Goal: Task Accomplishment & Management: Use online tool/utility

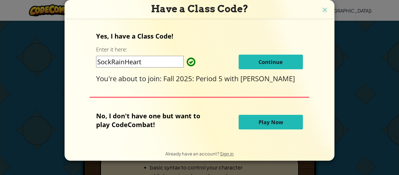
click at [280, 62] on span "Continue" at bounding box center [271, 61] width 24 height 7
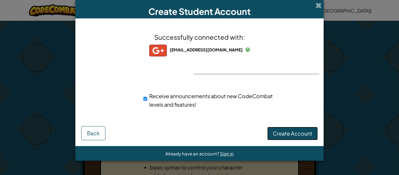
click at [301, 132] on span "Create Account" at bounding box center [292, 133] width 39 height 7
click at [302, 135] on button "Create Account" at bounding box center [293, 133] width 51 height 13
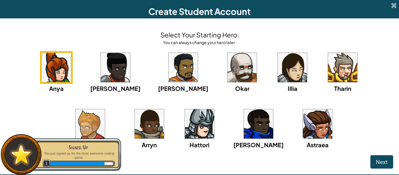
click at [303, 118] on img at bounding box center [317, 123] width 29 height 29
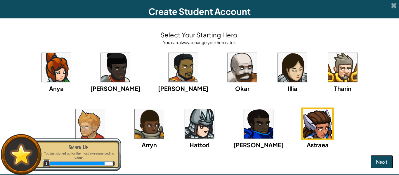
click at [384, 160] on span "Next" at bounding box center [382, 161] width 12 height 7
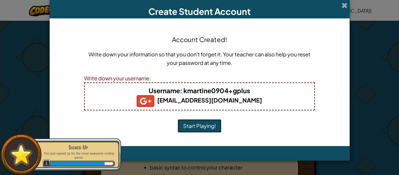
click at [192, 130] on button "Start Playing!" at bounding box center [200, 125] width 44 height 13
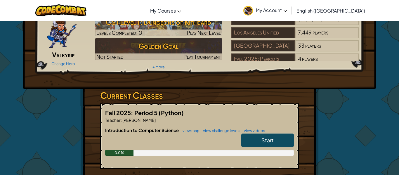
scroll to position [36, 0]
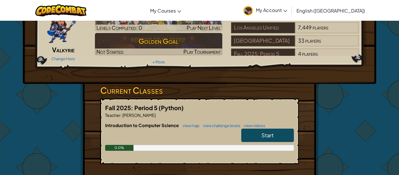
click at [272, 137] on span "Start" at bounding box center [268, 135] width 12 height 7
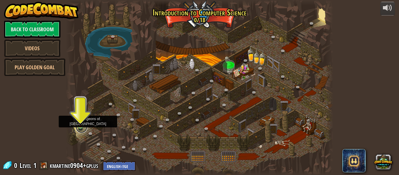
click at [80, 127] on link at bounding box center [82, 127] width 12 height 12
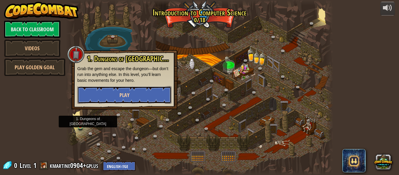
click at [154, 94] on button "Play" at bounding box center [124, 95] width 94 height 18
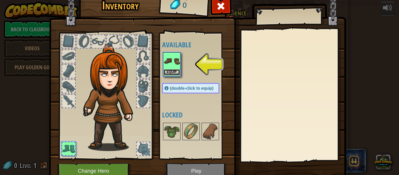
click at [174, 72] on button "Equip" at bounding box center [172, 72] width 16 height 6
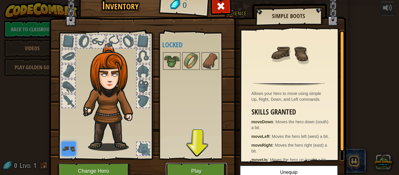
click at [184, 170] on button "Play" at bounding box center [196, 171] width 61 height 16
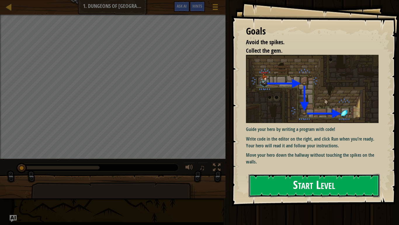
click at [332, 175] on button "Start Level" at bounding box center [314, 185] width 131 height 23
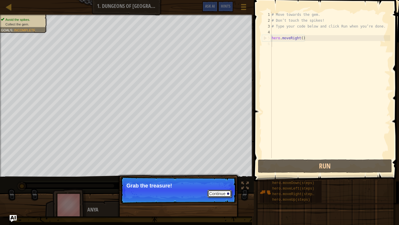
click at [217, 175] on button "Continue" at bounding box center [220, 193] width 24 height 8
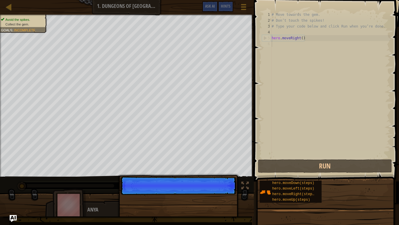
scroll to position [3, 0]
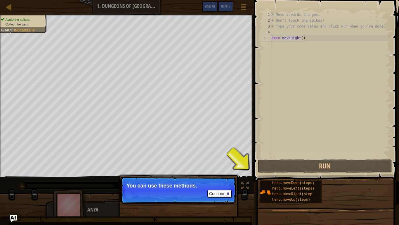
click at [225, 175] on p "Continue You can use these methods." at bounding box center [178, 189] width 116 height 27
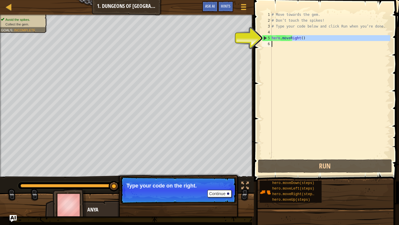
drag, startPoint x: 293, startPoint y: 38, endPoint x: 297, endPoint y: 37, distance: 4.3
click at [297, 37] on div "# Move towards the gem. # Don’t touch the spikes! # Type your code below and cl…" at bounding box center [331, 91] width 120 height 158
type textarea "hero.moveRight()"
click at [305, 66] on div "# Move towards the gem. # Don’t touch the spikes! # Type your code below and cl…" at bounding box center [331, 91] width 120 height 158
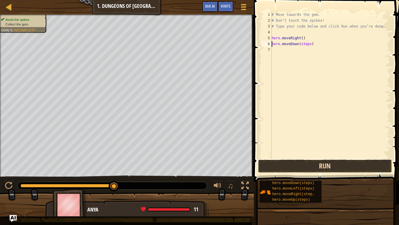
click at [340, 161] on button "Run" at bounding box center [325, 165] width 134 height 13
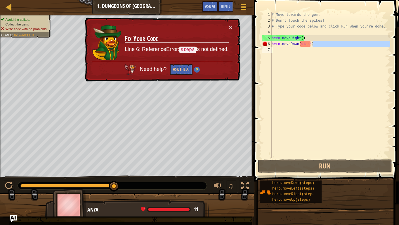
drag, startPoint x: 320, startPoint y: 44, endPoint x: 325, endPoint y: 59, distance: 15.3
click at [325, 59] on div "# Move towards the gem. # Don’t touch the spikes! # Type your code below and cl…" at bounding box center [331, 91] width 120 height 158
click at [310, 44] on div "# Move towards the gem. # Don’t touch the spikes! # Type your code below and cl…" at bounding box center [331, 91] width 120 height 158
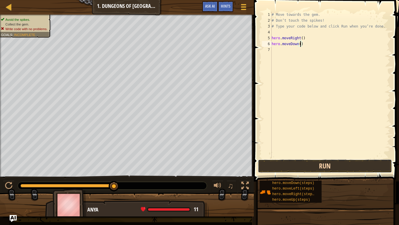
click at [314, 160] on button "Run" at bounding box center [325, 165] width 134 height 13
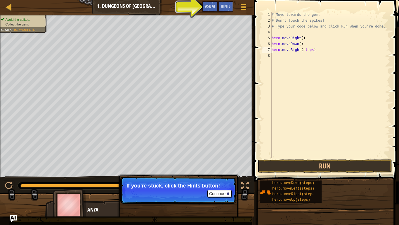
click at [313, 51] on div "# Move towards the gem. # Don’t touch the spikes! # Type your code below and cl…" at bounding box center [331, 91] width 120 height 158
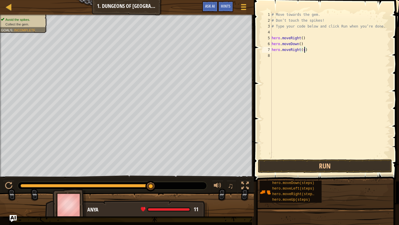
type textarea "hero.moveRight()"
click at [302, 167] on button "Run" at bounding box center [325, 165] width 134 height 13
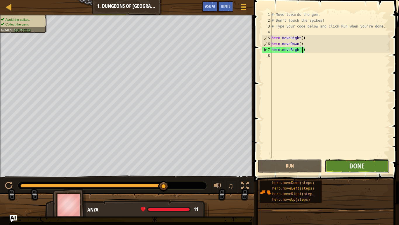
click at [358, 170] on button "Done" at bounding box center [357, 165] width 64 height 13
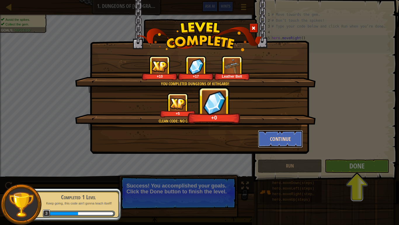
click at [289, 133] on button "Continue" at bounding box center [280, 139] width 45 height 18
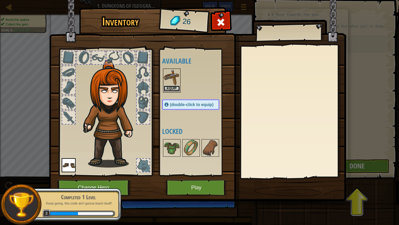
click at [174, 89] on button "Equip" at bounding box center [172, 88] width 16 height 6
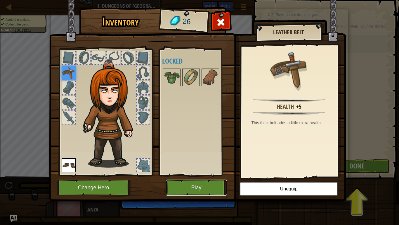
click at [185, 175] on button "Play" at bounding box center [196, 187] width 61 height 16
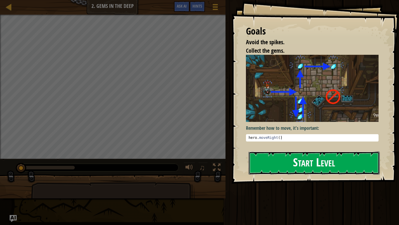
click at [322, 164] on button "Start Level" at bounding box center [314, 162] width 131 height 23
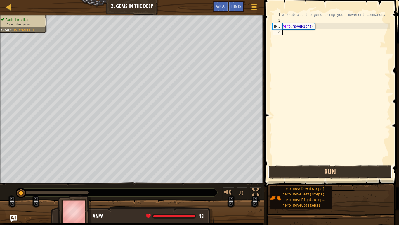
click at [307, 175] on button "Run" at bounding box center [330, 171] width 124 height 13
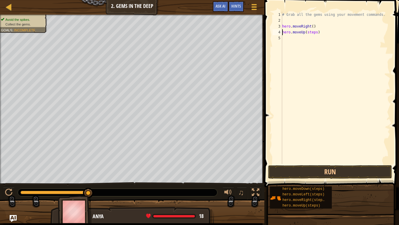
click at [317, 32] on div "# Grab all the gems using your movement commands. hero . moveRight ( ) hero . m…" at bounding box center [335, 94] width 109 height 164
click at [302, 175] on button "Run" at bounding box center [330, 171] width 124 height 13
click at [321, 38] on div "# Grab all the gems using your movement commands. hero . moveRight ( ) hero . m…" at bounding box center [335, 94] width 109 height 164
click at [321, 44] on div "# Grab all the gems using your movement commands. hero . moveRight ( ) hero . m…" at bounding box center [335, 94] width 109 height 164
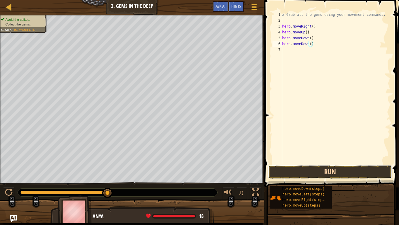
click at [330, 168] on button "Run" at bounding box center [330, 171] width 124 height 13
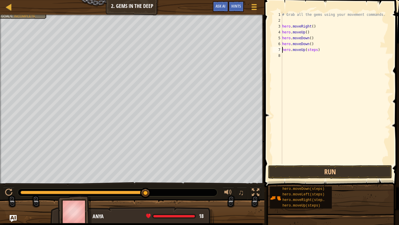
click at [317, 51] on div "# Grab all the gems using your movement commands. hero . moveRight ( ) hero . m…" at bounding box center [335, 94] width 109 height 164
click at [325, 56] on div "# Grab all the gems using your movement commands. hero . moveRight ( ) hero . m…" at bounding box center [336, 94] width 107 height 164
click at [319, 63] on div "# Grab all the gems using your movement commands. hero . moveRight ( ) hero . m…" at bounding box center [336, 94] width 107 height 164
type textarea "hero.moveUp()"
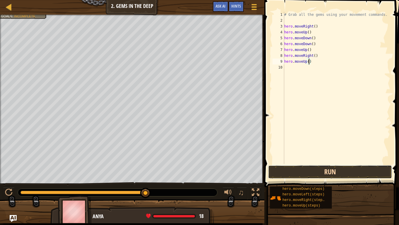
click at [329, 172] on button "Run" at bounding box center [330, 171] width 124 height 13
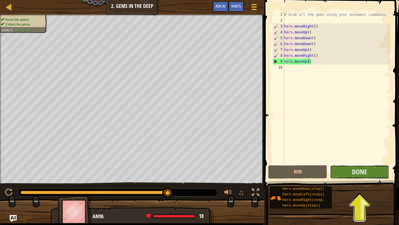
click at [342, 175] on button "Done" at bounding box center [359, 171] width 59 height 13
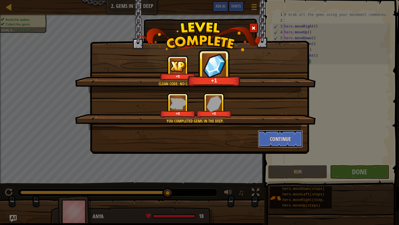
click at [278, 133] on button "Continue" at bounding box center [280, 139] width 45 height 18
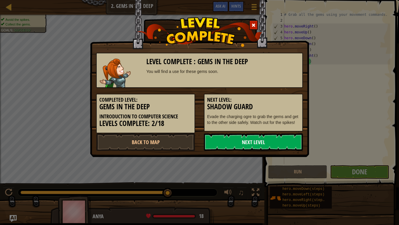
click at [282, 141] on link "Next Level" at bounding box center [253, 142] width 99 height 18
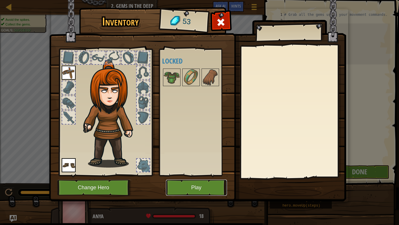
click at [188, 175] on button "Play" at bounding box center [196, 187] width 61 height 16
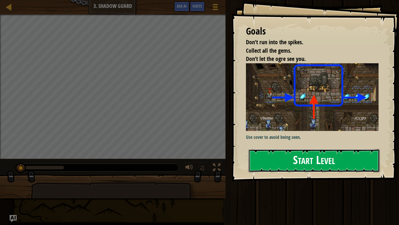
click at [303, 164] on button "Start Level" at bounding box center [314, 160] width 131 height 23
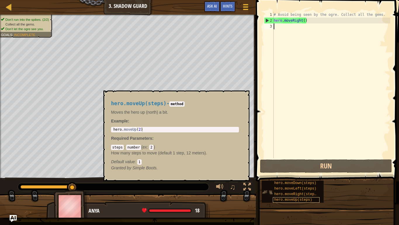
click at [297, 175] on span "hero.moveUp(steps)" at bounding box center [294, 199] width 38 height 4
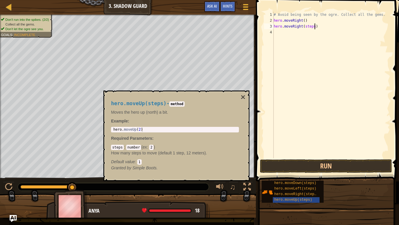
click at [314, 27] on div "# Avoid being seen by the ogre. Collect all the gems. hero . moveRight ( ) hero…" at bounding box center [332, 91] width 118 height 158
click at [326, 162] on button "Run" at bounding box center [326, 165] width 132 height 13
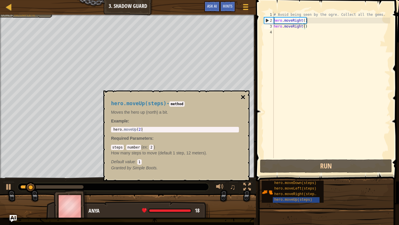
click at [244, 96] on button "×" at bounding box center [243, 97] width 5 height 8
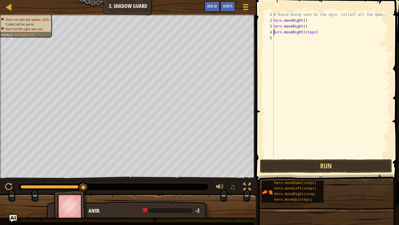
click at [314, 32] on div "# Avoid being seen by the ogre. Collect all the gems. hero . moveRight ( ) hero…" at bounding box center [332, 91] width 118 height 158
click at [306, 32] on div "# Avoid being seen by the ogre. Collect all the gems. hero . moveRight ( ) hero…" at bounding box center [332, 91] width 118 height 158
click at [318, 167] on button "Run" at bounding box center [326, 165] width 132 height 13
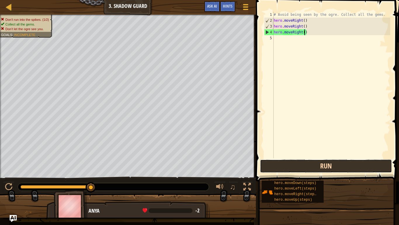
click at [310, 164] on button "Run" at bounding box center [326, 165] width 132 height 13
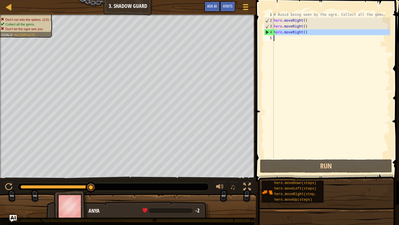
drag, startPoint x: 276, startPoint y: 32, endPoint x: 279, endPoint y: 45, distance: 14.0
click at [279, 45] on div "# Avoid being seen by the ogre. Collect all the gems. hero . moveRight ( ) hero…" at bounding box center [332, 91] width 118 height 158
click at [316, 24] on div "# Avoid being seen by the ogre. Collect all the gems. hero . moveRight ( ) hero…" at bounding box center [332, 91] width 118 height 158
click at [307, 32] on div "# Avoid being seen by the ogre. Collect all the gems. hero . moveRight ( ) hero…" at bounding box center [332, 91] width 118 height 158
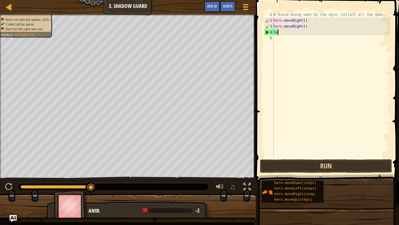
type textarea "h"
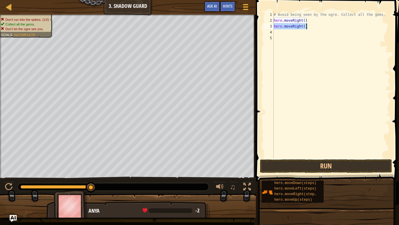
drag, startPoint x: 274, startPoint y: 26, endPoint x: 306, endPoint y: 27, distance: 32.2
click at [306, 27] on div "# Avoid being seen by the ogre. Collect all the gems. hero . moveRight ( ) hero…" at bounding box center [332, 91] width 118 height 158
type textarea "hero.moveRight()"
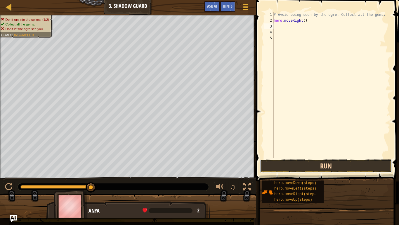
click at [297, 168] on button "Run" at bounding box center [326, 165] width 132 height 13
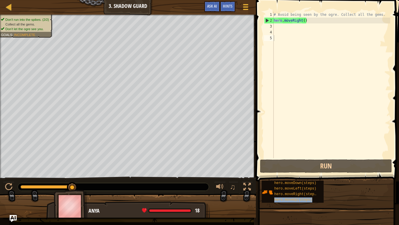
type textarea "hero.moveUp(steps)"
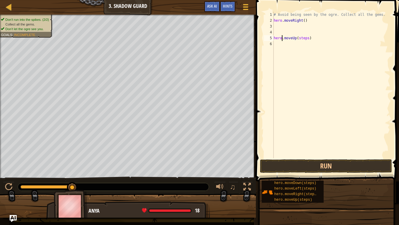
click at [281, 38] on div "# Avoid being seen by the ogre. Collect all the gems. hero . moveRight ( ) hero…" at bounding box center [332, 91] width 118 height 158
click at [274, 39] on div "# Avoid being seen by the ogre. Collect all the gems. hero . moveRight ( ) hero…" at bounding box center [332, 91] width 118 height 158
drag, startPoint x: 275, startPoint y: 39, endPoint x: 315, endPoint y: 40, distance: 40.7
click at [315, 40] on div "# Avoid being seen by the ogre. Collect all the gems. hero . moveRight ( ) hero…" at bounding box center [332, 91] width 118 height 158
click at [278, 26] on div "# Avoid being seen by the ogre. Collect all the gems. hero . moveRight ( ) hero…" at bounding box center [332, 91] width 118 height 158
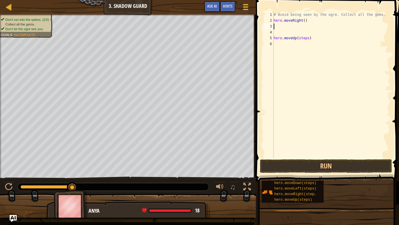
paste textarea "hero.moveUp(steps)"
type textarea "h"
drag, startPoint x: 274, startPoint y: 38, endPoint x: 306, endPoint y: 39, distance: 31.9
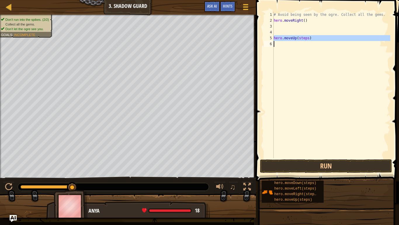
click at [306, 39] on div "1 2 3 4 5 6 # Avoid being seen by the ogre. Collect all the gems. hero . moveRi…" at bounding box center [326, 85] width 127 height 146
type textarea "hero.moveUp(steps)"
click at [314, 58] on div "# Avoid being seen by the ogre. Collect all the gems. hero . moveRight ( ) hero…" at bounding box center [332, 85] width 118 height 146
drag, startPoint x: 274, startPoint y: 37, endPoint x: 312, endPoint y: 37, distance: 37.4
click at [312, 37] on div "# Avoid being seen by the ogre. Collect all the gems. hero . moveRight ( ) hero…" at bounding box center [332, 91] width 118 height 158
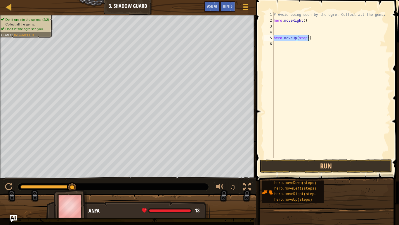
type textarea "hero.moveUp(steps)"
click at [277, 26] on div "# Avoid being seen by the ogre. Collect all the gems. hero . moveRight ( ) hero…" at bounding box center [332, 91] width 118 height 158
paste textarea "hero.moveUp(steps)"
click at [308, 26] on div "# Avoid being seen by the ogre. Collect all the gems. hero . moveRight ( ) hero…" at bounding box center [332, 91] width 118 height 158
drag, startPoint x: 274, startPoint y: 38, endPoint x: 313, endPoint y: 37, distance: 39.5
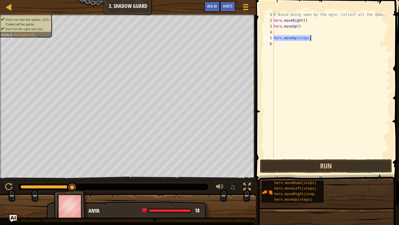
click at [313, 37] on div "# Avoid being seen by the ogre. Collect all the gems. hero . moveRight ( ) hero…" at bounding box center [332, 91] width 118 height 158
type textarea "hero.moveUp(steps)"
click at [315, 32] on div "# Avoid being seen by the ogre. Collect all the gems. hero . moveRight ( ) hero…" at bounding box center [332, 85] width 118 height 146
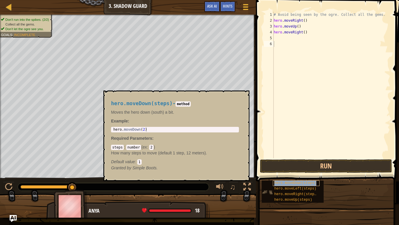
type textarea "hero.moveDown(steps)"
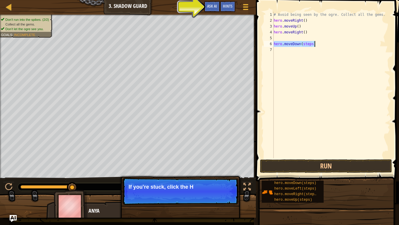
drag, startPoint x: 275, startPoint y: 43, endPoint x: 317, endPoint y: 45, distance: 42.2
click at [317, 45] on div "# Avoid being seen by the ogre. Collect all the gems. hero . moveRight ( ) hero…" at bounding box center [332, 91] width 118 height 158
click at [276, 37] on div "# Avoid being seen by the ogre. Collect all the gems. hero . moveRight ( ) hero…" at bounding box center [332, 91] width 118 height 158
paste textarea "hero.moveDown(steps)"
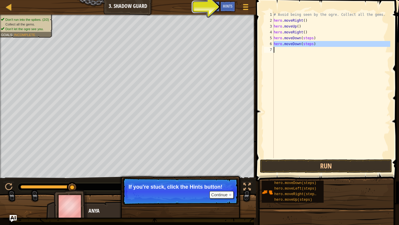
drag, startPoint x: 274, startPoint y: 43, endPoint x: 319, endPoint y: 44, distance: 45.3
click at [319, 44] on div "hero.moveDown(steps) 1 2 3 4 5 6 7 # Avoid being seen by the ogre. Collect all …" at bounding box center [326, 85] width 127 height 146
type textarea "hero.moveDown(steps)"
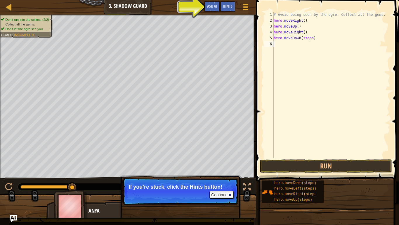
click at [313, 38] on div "# Avoid being seen by the ogre. Collect all the gems. hero . moveRight ( ) hero…" at bounding box center [332, 91] width 118 height 158
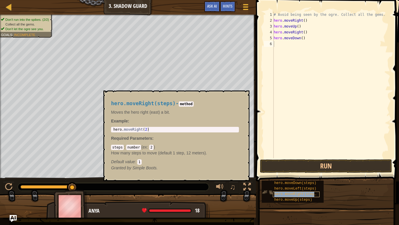
type textarea "hero.moveRight(steps)"
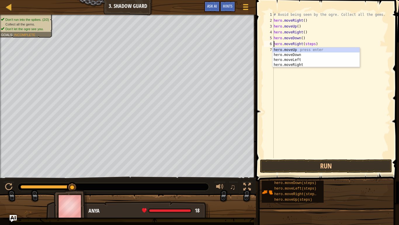
click at [308, 93] on div "# Avoid being seen by the ogre. Collect all the gems. hero . moveRight ( ) hero…" at bounding box center [332, 91] width 118 height 158
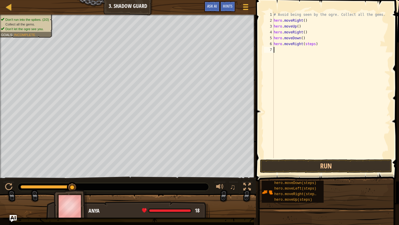
click at [315, 44] on div "# Avoid being seen by the ogre. Collect all the gems. hero . moveRight ( ) hero…" at bounding box center [332, 91] width 118 height 158
type textarea "hero.moveRight()"
click at [335, 163] on button "Run" at bounding box center [326, 165] width 132 height 13
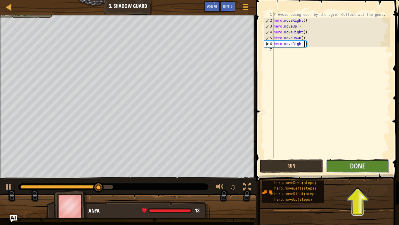
click at [335, 163] on button "Done" at bounding box center [357, 165] width 63 height 13
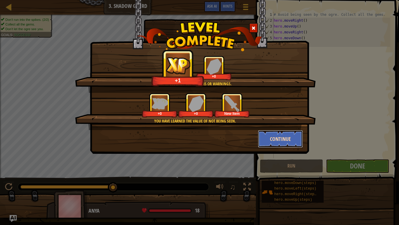
click at [271, 141] on button "Continue" at bounding box center [280, 139] width 45 height 18
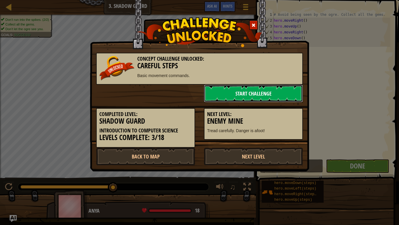
click at [235, 94] on link "Start Challenge" at bounding box center [253, 94] width 99 height 18
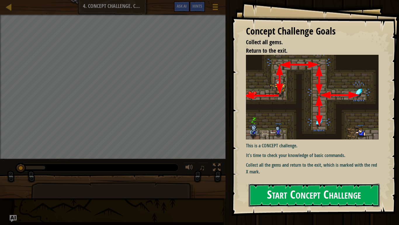
click at [303, 175] on button "Start Concept Challenge" at bounding box center [314, 194] width 131 height 23
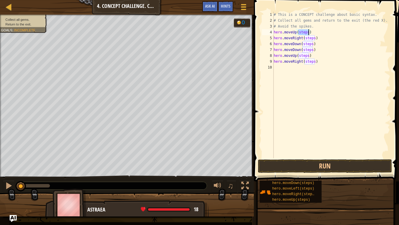
drag, startPoint x: 298, startPoint y: 33, endPoint x: 309, endPoint y: 33, distance: 10.5
click at [309, 33] on div "# This is a CONCEPT challenge about basic syntax. # Collect all gems and return…" at bounding box center [332, 91] width 118 height 158
drag, startPoint x: 304, startPoint y: 38, endPoint x: 316, endPoint y: 39, distance: 12.4
click at [316, 39] on div "# This is a CONCEPT challenge about basic syntax. # Collect all gems and return…" at bounding box center [332, 91] width 118 height 158
click at [323, 49] on div "# This is a CONCEPT challenge about basic syntax. # Collect all gems and return…" at bounding box center [332, 91] width 118 height 158
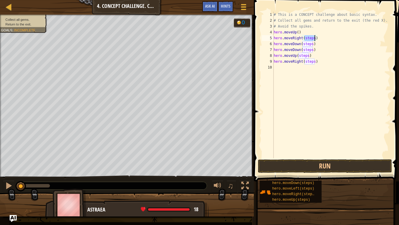
drag, startPoint x: 306, startPoint y: 38, endPoint x: 315, endPoint y: 39, distance: 9.4
click at [315, 39] on div "# This is a CONCEPT challenge about basic syntax. # Collect all gems and return…" at bounding box center [332, 91] width 118 height 158
drag, startPoint x: 303, startPoint y: 44, endPoint x: 312, endPoint y: 44, distance: 9.6
click at [312, 44] on div "# This is a CONCEPT challenge about basic syntax. # Collect all gems and return…" at bounding box center [332, 91] width 118 height 158
drag, startPoint x: 302, startPoint y: 48, endPoint x: 312, endPoint y: 49, distance: 10.6
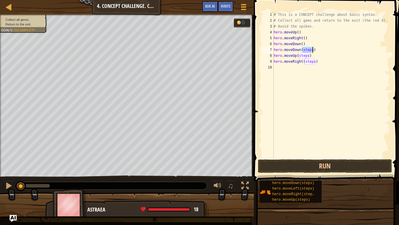
click at [312, 49] on div "# This is a CONCEPT challenge about basic syntax. # Collect all gems and return…" at bounding box center [332, 91] width 118 height 158
drag, startPoint x: 299, startPoint y: 55, endPoint x: 309, endPoint y: 56, distance: 10.3
click at [309, 56] on div "# This is a CONCEPT challenge about basic syntax. # Collect all gems and return…" at bounding box center [332, 91] width 118 height 158
drag, startPoint x: 304, startPoint y: 61, endPoint x: 314, endPoint y: 61, distance: 9.7
click at [314, 61] on div "# This is a CONCEPT challenge about basic syntax. # Collect all gems and return…" at bounding box center [332, 91] width 118 height 158
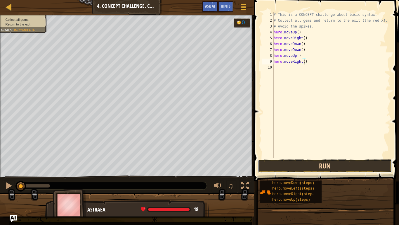
click at [319, 172] on button "Run" at bounding box center [325, 165] width 134 height 13
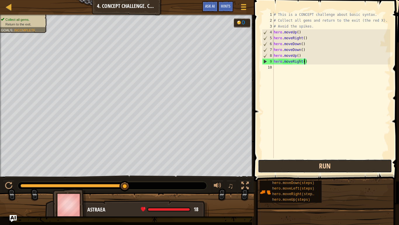
click at [326, 164] on button "Run" at bounding box center [325, 165] width 134 height 13
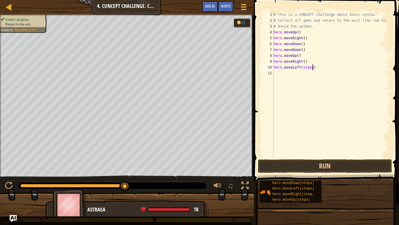
click at [312, 67] on div "# This is a CONCEPT challenge about basic syntax. # Collect all gems and return…" at bounding box center [332, 91] width 118 height 158
click at [308, 73] on div "# This is a CONCEPT challenge about basic syntax. # Collect all gems and return…" at bounding box center [332, 91] width 118 height 158
click at [313, 80] on div "# This is a CONCEPT challenge about basic syntax. # Collect all gems and return…" at bounding box center [332, 91] width 118 height 158
click at [313, 85] on div "# This is a CONCEPT challenge about basic syntax. # Collect all gems and return…" at bounding box center [332, 91] width 118 height 158
click at [313, 91] on div "# This is a CONCEPT challenge about basic syntax. # Collect all gems and return…" at bounding box center [332, 91] width 118 height 158
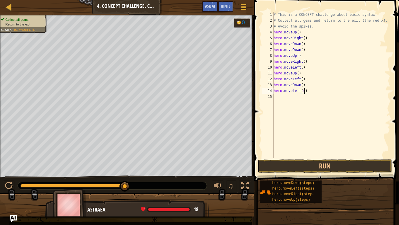
type textarea "hero.moveLeft()"
click at [342, 165] on button "Run" at bounding box center [325, 165] width 134 height 13
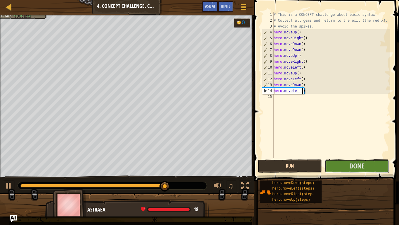
click at [342, 165] on button "Done" at bounding box center [357, 165] width 64 height 13
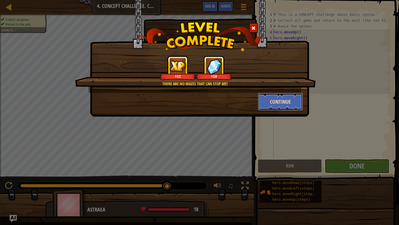
click at [277, 98] on button "Continue" at bounding box center [280, 102] width 45 height 18
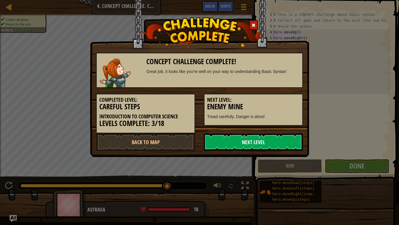
click at [261, 142] on link "Next Level" at bounding box center [253, 142] width 99 height 18
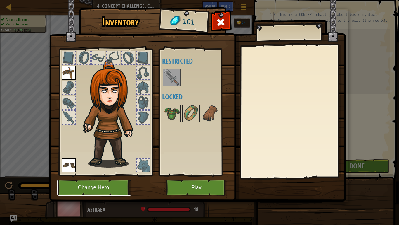
click at [100, 175] on button "Change Hero" at bounding box center [94, 187] width 74 height 16
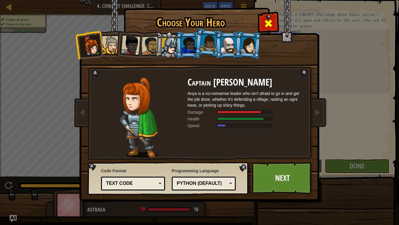
click at [265, 18] on div at bounding box center [268, 22] width 18 height 18
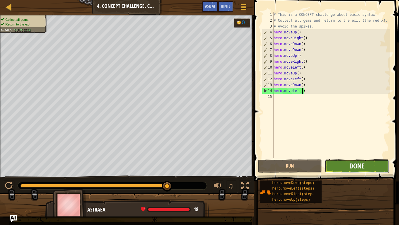
click at [362, 170] on span "Done" at bounding box center [357, 165] width 15 height 9
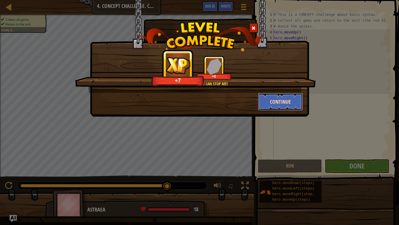
click at [283, 104] on button "Continue" at bounding box center [280, 102] width 45 height 18
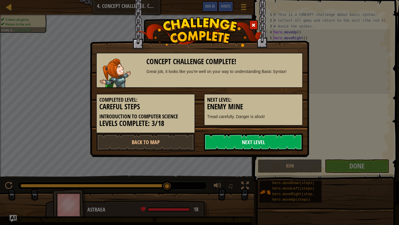
click at [296, 143] on link "Next Level" at bounding box center [253, 142] width 99 height 18
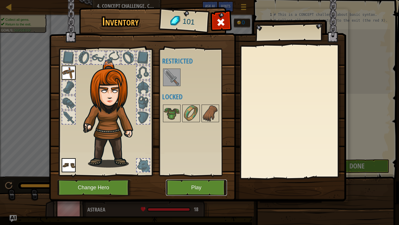
click at [208, 175] on button "Play" at bounding box center [196, 187] width 61 height 16
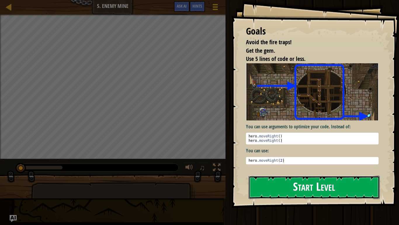
click at [283, 175] on button "Start Level" at bounding box center [314, 186] width 131 height 23
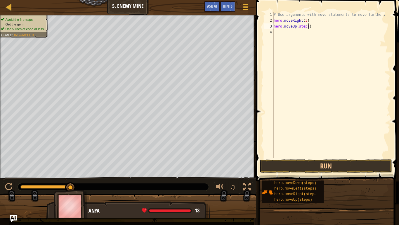
click at [308, 26] on div "# Use arguments with move statements to move farther. hero . moveRight ( 3 ) he…" at bounding box center [332, 91] width 118 height 158
click at [315, 32] on div "# Use arguments with move statements to move farther. hero . moveRight ( 3 ) he…" at bounding box center [332, 91] width 118 height 158
click at [313, 38] on div "# Use arguments with move statements to move farther. hero . moveRight ( 3 ) he…" at bounding box center [332, 91] width 118 height 158
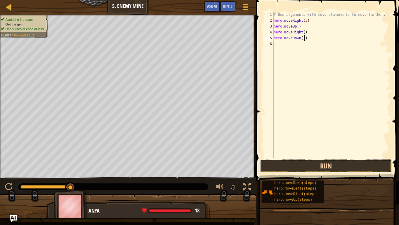
click at [351, 167] on button "Run" at bounding box center [326, 165] width 132 height 13
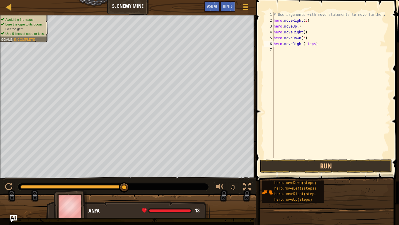
click at [365, 36] on div "# Use arguments with move statements to move farther. hero . moveRight ( 3 ) he…" at bounding box center [332, 91] width 118 height 158
click at [314, 45] on div "# Use arguments with move statements to move farther. hero . moveRight ( 3 ) he…" at bounding box center [332, 91] width 118 height 158
type textarea "hero.moveRight(2)"
click at [355, 170] on button "Run" at bounding box center [326, 165] width 132 height 13
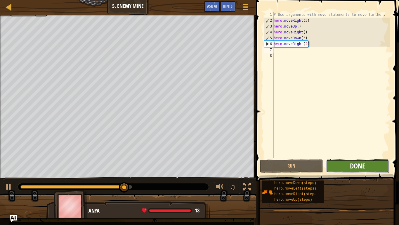
click at [361, 164] on span "Done" at bounding box center [357, 165] width 15 height 9
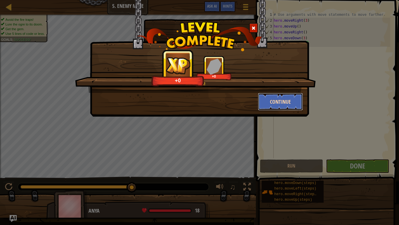
click at [274, 99] on button "Continue" at bounding box center [280, 102] width 45 height 18
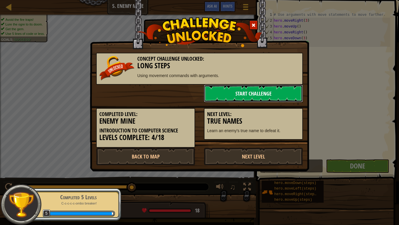
click at [259, 96] on link "Start Challenge" at bounding box center [253, 94] width 99 height 18
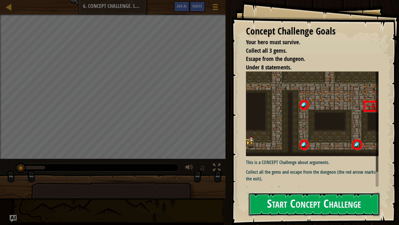
click at [305, 175] on button "Start Concept Challenge" at bounding box center [314, 203] width 131 height 23
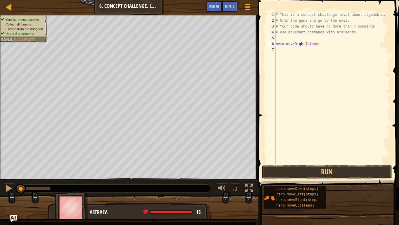
click at [317, 45] on div "# This is a concept challenge level about arguments. # Grab the gems and go to …" at bounding box center [333, 94] width 116 height 164
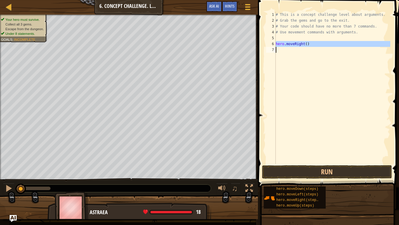
drag, startPoint x: 276, startPoint y: 43, endPoint x: 312, endPoint y: 44, distance: 36.3
click at [312, 44] on div "hero.moveRight() 1 2 3 4 5 6 7 # This is a concept challenge level about argume…" at bounding box center [327, 88] width 125 height 152
type textarea "hero.moveRight()"
click at [283, 39] on div "# This is a concept challenge level about arguments. # Grab the gems and go to …" at bounding box center [333, 94] width 116 height 164
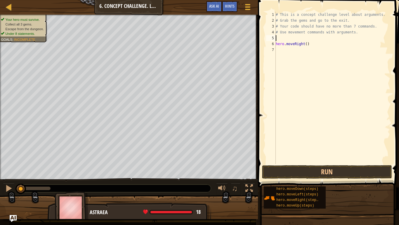
paste textarea "hero.moveRight()"
drag, startPoint x: 276, startPoint y: 49, endPoint x: 310, endPoint y: 50, distance: 33.6
click at [310, 50] on div "# This is a concept challenge level about arguments. # Grab the gems and go to …" at bounding box center [333, 94] width 116 height 164
type textarea "hero.moveRight()"
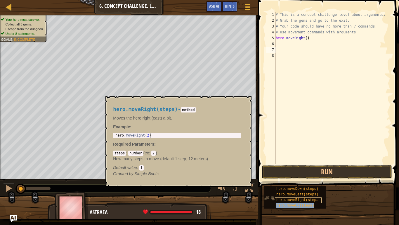
type textarea "hero.moveUp(steps)"
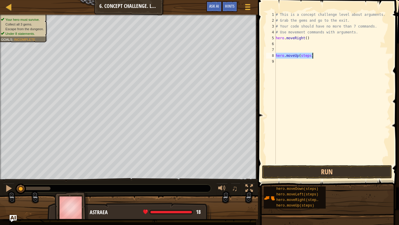
drag, startPoint x: 276, startPoint y: 54, endPoint x: 318, endPoint y: 56, distance: 42.4
click at [318, 56] on div "# This is a concept challenge level about arguments. # Grab the gems and go to …" at bounding box center [333, 94] width 116 height 164
click at [279, 44] on div "# This is a concept challenge level about arguments. # Grab the gems and go to …" at bounding box center [333, 94] width 116 height 164
paste textarea "hero.moveUp(steps)"
click at [310, 43] on div "# This is a concept challenge level about arguments. # Grab the gems and go to …" at bounding box center [333, 94] width 116 height 164
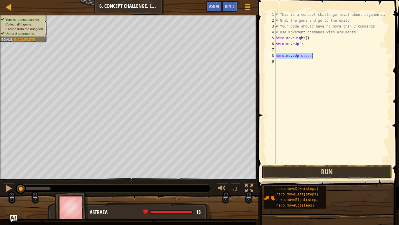
drag, startPoint x: 276, startPoint y: 55, endPoint x: 329, endPoint y: 56, distance: 53.0
click at [329, 56] on div "# This is a concept challenge level about arguments. # Grab the gems and go to …" at bounding box center [333, 94] width 116 height 164
type textarea "hero.moveUp(steps)"
click at [301, 44] on div "# This is a concept challenge level about arguments. # Grab the gems and go to …" at bounding box center [333, 94] width 116 height 164
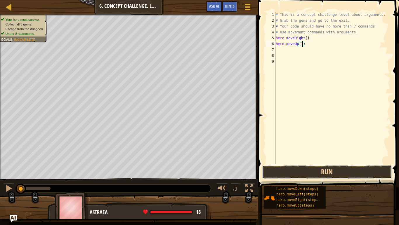
click at [314, 170] on button "Run" at bounding box center [327, 171] width 130 height 13
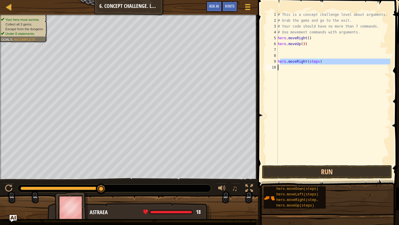
drag, startPoint x: 279, startPoint y: 61, endPoint x: 325, endPoint y: 64, distance: 45.7
click at [325, 64] on div "# This is a concept challenge level about arguments. # Grab the gems and go to …" at bounding box center [334, 94] width 114 height 164
type textarea "hero.moveRight(steps)"
click at [304, 80] on div "# This is a concept challenge level about arguments. # Grab the gems and go to …" at bounding box center [334, 88] width 114 height 152
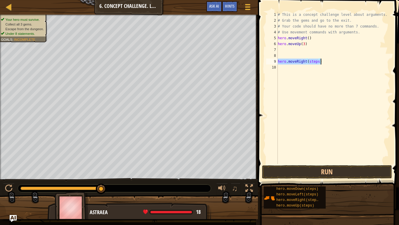
drag, startPoint x: 278, startPoint y: 60, endPoint x: 323, endPoint y: 63, distance: 45.2
click at [323, 63] on div "# This is a concept challenge level about arguments. # Grab the gems and go to …" at bounding box center [334, 94] width 114 height 164
type textarea "hero.moveRight(steps)"
click at [281, 50] on div "# This is a concept challenge level about arguments. # Grab the gems and go to …" at bounding box center [334, 94] width 114 height 164
paste textarea "hero.moveRight(steps)"
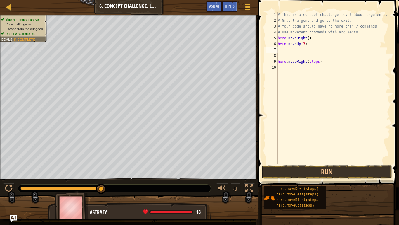
type textarea "hero.moveRight(steps)"
drag, startPoint x: 278, startPoint y: 61, endPoint x: 328, endPoint y: 61, distance: 50.0
click at [328, 61] on div "# This is a concept challenge level about arguments. # Grab the gems and go to …" at bounding box center [334, 94] width 114 height 164
click at [318, 49] on div "# This is a concept challenge level about arguments. # Grab the gems and go to …" at bounding box center [334, 94] width 114 height 164
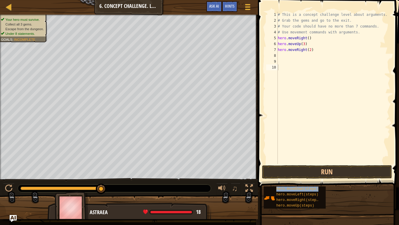
type textarea "hero.moveDown(steps)"
click at [324, 139] on div "# This is a concept challenge level about arguments. # Grab the gems and go to …" at bounding box center [334, 94] width 114 height 164
drag, startPoint x: 279, startPoint y: 67, endPoint x: 320, endPoint y: 67, distance: 41.8
click at [320, 67] on div "# This is a concept challenge level about arguments. # Grab the gems and go to …" at bounding box center [334, 94] width 114 height 164
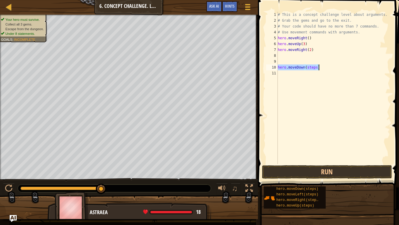
type textarea "hero.moveDown(steps)"
click at [286, 56] on div "# This is a concept challenge level about arguments. # Grab the gems and go to …" at bounding box center [334, 94] width 114 height 164
paste textarea "hero.moveDown(steps)"
click at [317, 56] on div "# This is a concept challenge level about arguments. # Grab the gems and go to …" at bounding box center [334, 94] width 114 height 164
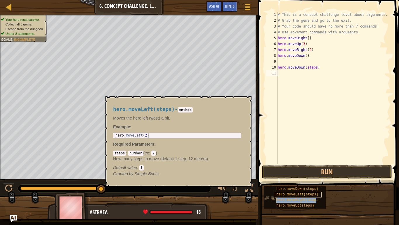
type textarea "hero.moveRight(steps)"
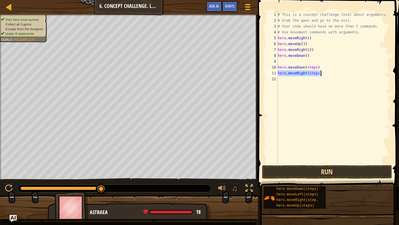
drag, startPoint x: 279, startPoint y: 72, endPoint x: 330, endPoint y: 75, distance: 51.0
click at [330, 75] on div "# This is a concept challenge level about arguments. # Grab the gems and go to …" at bounding box center [334, 94] width 114 height 164
click at [284, 62] on div "# This is a concept challenge level about arguments. # Grab the gems and go to …" at bounding box center [334, 94] width 114 height 164
paste textarea "hero.moveRight(steps)"
type textarea "hero.moveRight(steps)"
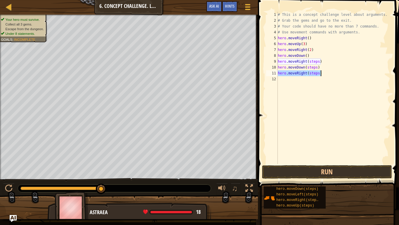
drag, startPoint x: 278, startPoint y: 74, endPoint x: 325, endPoint y: 72, distance: 47.1
click at [325, 72] on div "# This is a concept challenge level about arguments. # Grab the gems and go to …" at bounding box center [334, 94] width 114 height 164
click at [318, 62] on div "# This is a concept challenge level about arguments. # Grab the gems and go to …" at bounding box center [334, 94] width 114 height 164
click at [316, 68] on div "# This is a concept challenge level about arguments. # Grab the gems and go to …" at bounding box center [334, 94] width 114 height 164
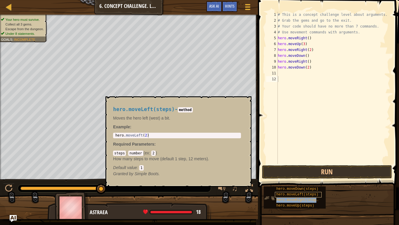
type textarea "hero.moveRight(steps)"
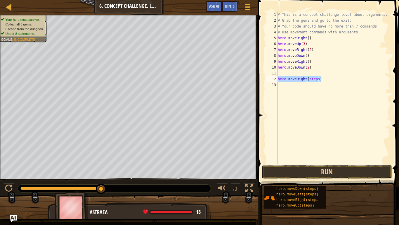
drag, startPoint x: 279, startPoint y: 79, endPoint x: 322, endPoint y: 79, distance: 43.0
click at [322, 79] on div "# This is a concept challenge level about arguments. # Grab the gems and go to …" at bounding box center [334, 94] width 114 height 164
click at [296, 72] on div "# This is a concept challenge level about arguments. # Grab the gems and go to …" at bounding box center [334, 94] width 114 height 164
paste textarea "hero.moveRight(steps)"
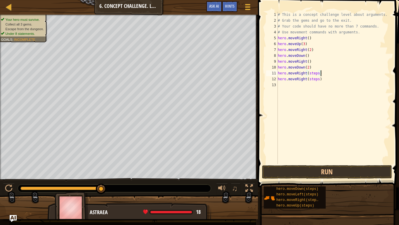
click at [319, 73] on div "# This is a concept challenge level about arguments. # Grab the gems and go to …" at bounding box center [334, 94] width 114 height 164
drag, startPoint x: 278, startPoint y: 78, endPoint x: 330, endPoint y: 80, distance: 51.5
click at [330, 80] on div "# This is a concept challenge level about arguments. # Grab the gems and go to …" at bounding box center [334, 94] width 114 height 164
type textarea "hero.moveRight(steps)"
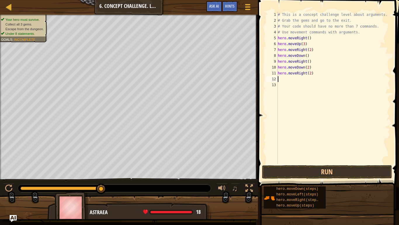
scroll to position [3, 0]
type textarea "hero.moveUp(steps)"
click at [321, 85] on div "# This is a concept challenge level about arguments. # Grab the gems and go to …" at bounding box center [334, 94] width 114 height 164
click at [312, 80] on div "# This is a concept challenge level about arguments. # Grab the gems and go to …" at bounding box center [334, 94] width 114 height 164
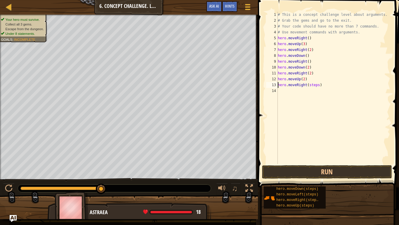
click at [318, 85] on div "# This is a concept challenge level about arguments. # Grab the gems and go to …" at bounding box center [334, 94] width 114 height 164
click at [324, 175] on button "Run" at bounding box center [327, 171] width 130 height 13
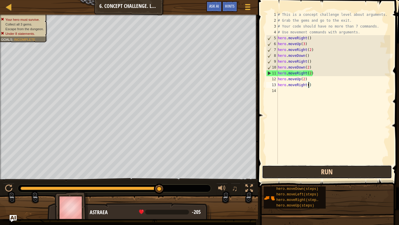
click at [314, 173] on button "Run" at bounding box center [327, 171] width 130 height 13
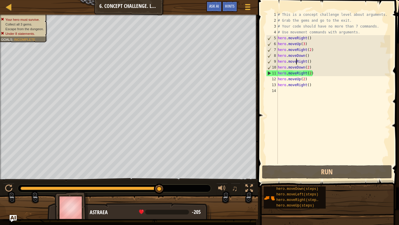
click at [297, 60] on div "# This is a concept challenge level about arguments. # Grab the gems and go to …" at bounding box center [334, 94] width 114 height 164
click at [306, 61] on div "# This is a concept challenge level about arguments. # Grab the gems and go to …" at bounding box center [334, 94] width 114 height 164
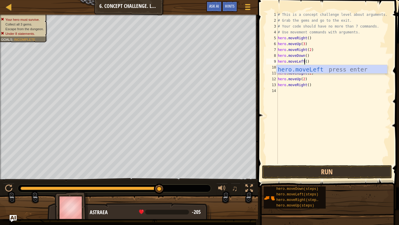
scroll to position [3, 4]
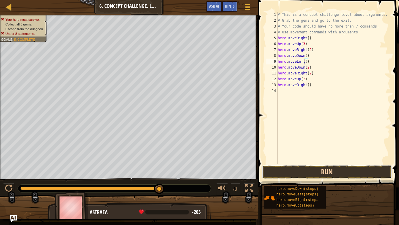
click at [334, 174] on button "Run" at bounding box center [327, 171] width 130 height 13
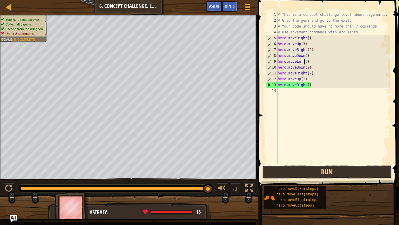
click at [334, 174] on button "Run" at bounding box center [327, 171] width 130 height 13
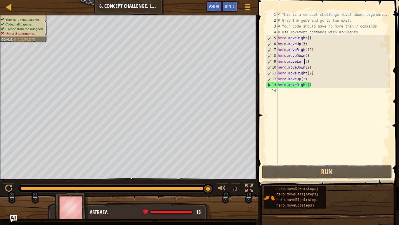
click at [270, 77] on div "12" at bounding box center [272, 79] width 11 height 6
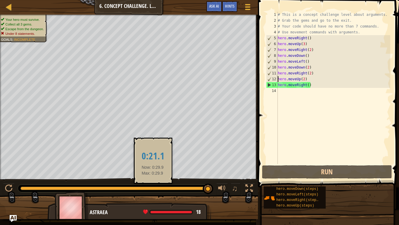
click at [153, 175] on div at bounding box center [114, 188] width 188 height 4
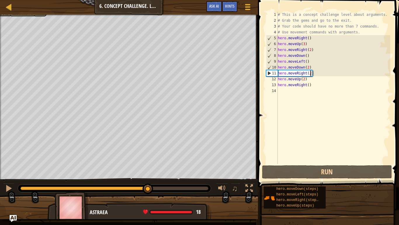
click at [311, 74] on div "# This is a concept challenge level about arguments. # Grab the gems and go to …" at bounding box center [334, 94] width 114 height 164
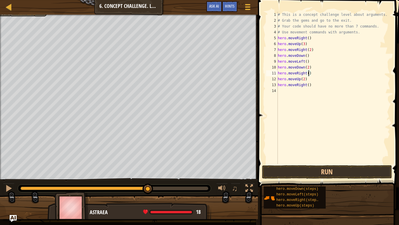
click at [310, 85] on div "# This is a concept challenge level about arguments. # Grab the gems and go to …" at bounding box center [334, 94] width 114 height 164
type textarea "hero.moveRight(2)"
click at [308, 169] on button "Run" at bounding box center [327, 171] width 130 height 13
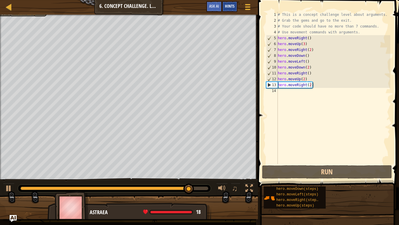
click at [227, 6] on span "Hints" at bounding box center [230, 6] width 10 height 6
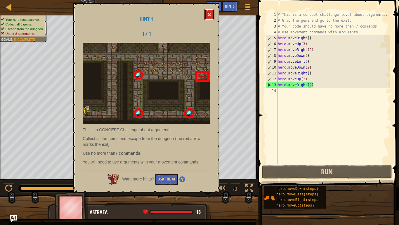
click at [212, 17] on button at bounding box center [210, 14] width 10 height 11
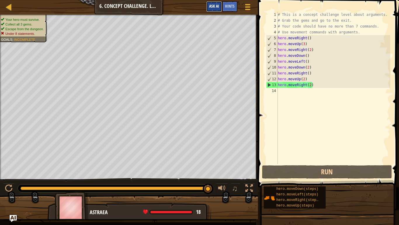
click at [209, 8] on span "Ask AI" at bounding box center [214, 6] width 10 height 6
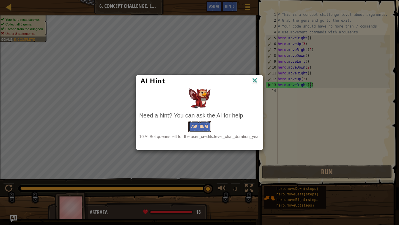
click at [198, 125] on button "Ask the AI" at bounding box center [200, 126] width 23 height 11
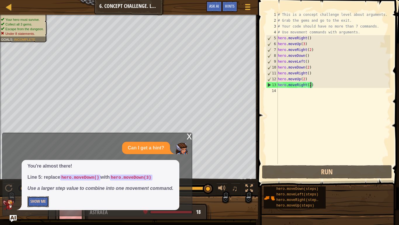
click at [45, 175] on button "Show Me" at bounding box center [37, 201] width 21 height 11
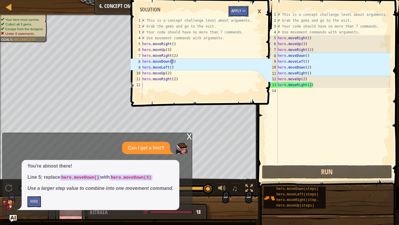
click at [230, 8] on button "Apply =>" at bounding box center [239, 11] width 20 height 11
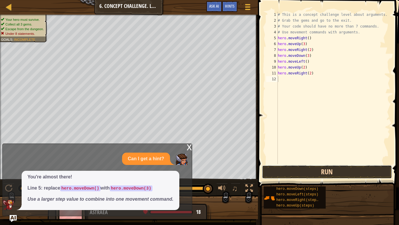
click at [318, 172] on button "Run" at bounding box center [327, 171] width 130 height 13
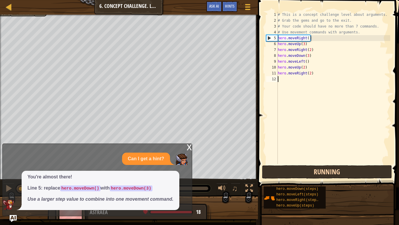
scroll to position [3, 0]
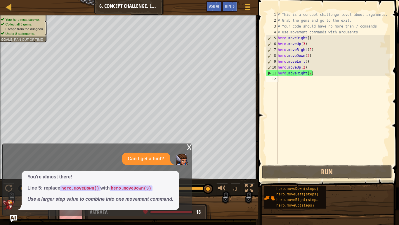
click at [306, 37] on div "# This is a concept challenge level about arguments. # Grab the gems and go to …" at bounding box center [334, 94] width 114 height 164
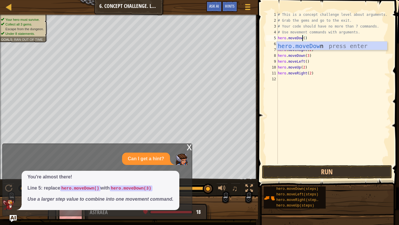
scroll to position [3, 4]
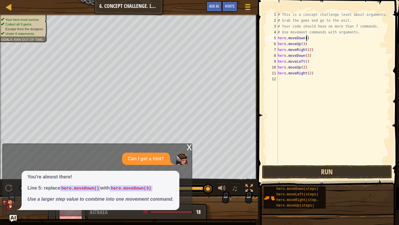
click at [307, 38] on div "# This is a concept challenge level about arguments. # Grab the gems and go to …" at bounding box center [334, 94] width 114 height 164
click at [302, 175] on button "Run" at bounding box center [327, 171] width 130 height 13
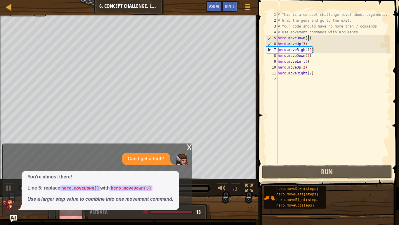
click at [304, 38] on div "# This is a concept challenge level about arguments. # Grab the gems and go to …" at bounding box center [334, 94] width 114 height 164
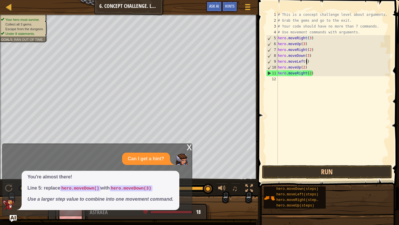
click at [306, 61] on div "# This is a concept challenge level about arguments. # Grab the gems and go to …" at bounding box center [334, 94] width 114 height 164
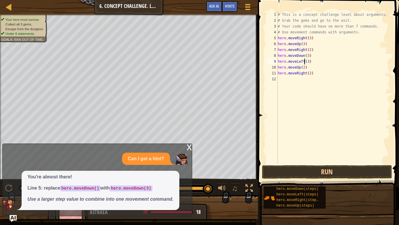
click at [304, 61] on div "# This is a concept challenge level about arguments. # Grab the gems and go to …" at bounding box center [334, 94] width 114 height 164
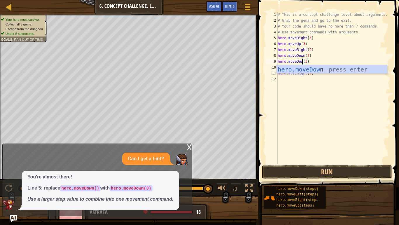
scroll to position [3, 4]
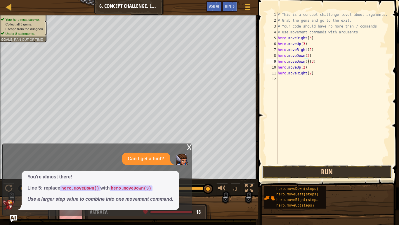
click at [332, 167] on button "Run" at bounding box center [327, 171] width 130 height 13
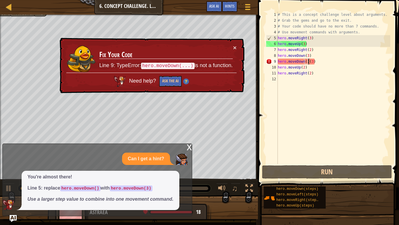
click at [308, 61] on div "# This is a concept challenge level about arguments. # Grab the gems and go to …" at bounding box center [334, 94] width 114 height 164
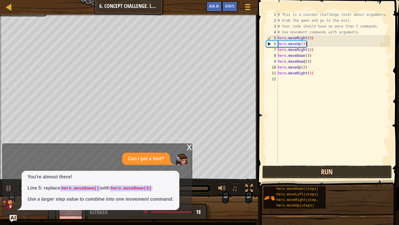
click at [317, 175] on button "Run" at bounding box center [327, 171] width 130 height 13
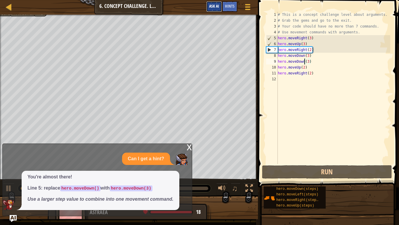
click at [220, 6] on button "Ask AI" at bounding box center [214, 6] width 16 height 11
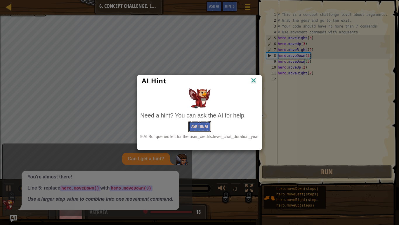
click at [199, 122] on button "Ask the AI" at bounding box center [200, 126] width 23 height 11
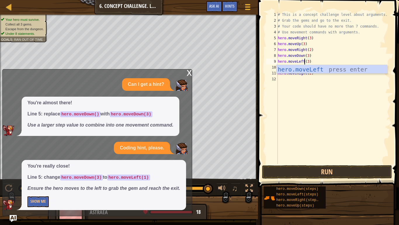
click at [308, 61] on div "# This is a concept challenge level about arguments. # Grab the gems and go to …" at bounding box center [334, 94] width 114 height 164
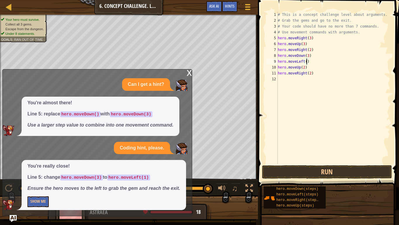
type textarea "hero.moveLeft(1)"
click at [315, 169] on button "Run" at bounding box center [327, 171] width 130 height 13
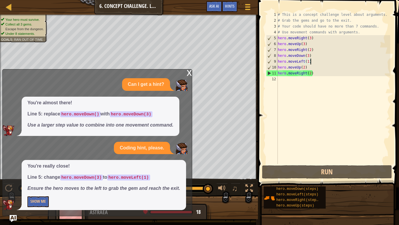
click at [189, 72] on div "x" at bounding box center [189, 72] width 5 height 6
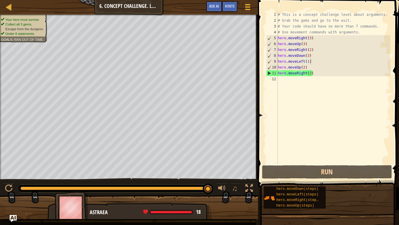
click at [196, 175] on div at bounding box center [114, 188] width 193 height 8
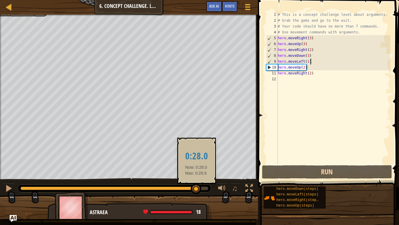
drag, startPoint x: 208, startPoint y: 188, endPoint x: 196, endPoint y: 186, distance: 11.5
click at [196, 175] on div at bounding box center [196, 188] width 11 height 11
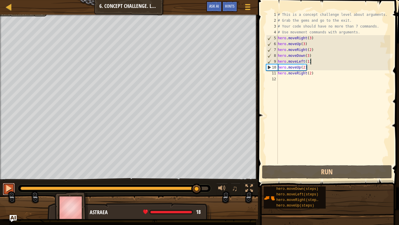
click at [6, 175] on div at bounding box center [9, 188] width 8 height 8
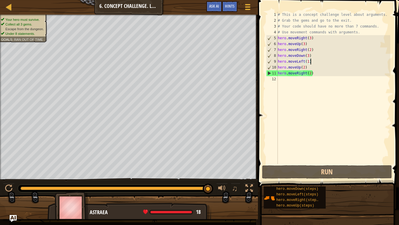
click at [311, 73] on div "# This is a concept challenge level about arguments. # Grab the gems and go to …" at bounding box center [334, 94] width 114 height 164
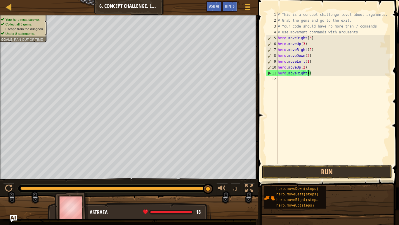
type textarea "hero.moveRight(4)"
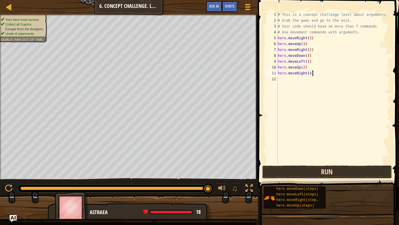
click at [318, 174] on button "Run" at bounding box center [327, 171] width 130 height 13
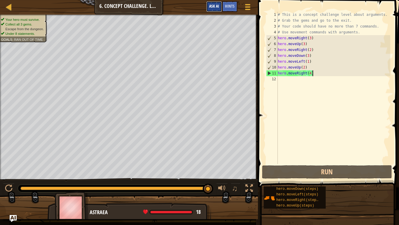
click at [217, 5] on span "Ask AI" at bounding box center [214, 6] width 10 height 6
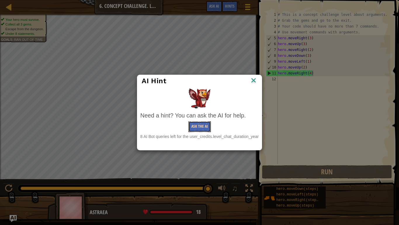
click at [196, 124] on button "Ask the AI" at bounding box center [200, 126] width 23 height 11
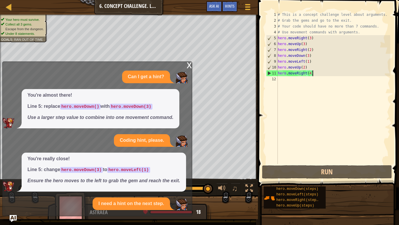
scroll to position [35, 0]
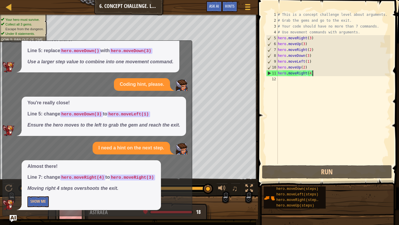
click at [311, 73] on div "# This is a concept challenge level about arguments. # Grab the gems and go to …" at bounding box center [334, 94] width 114 height 164
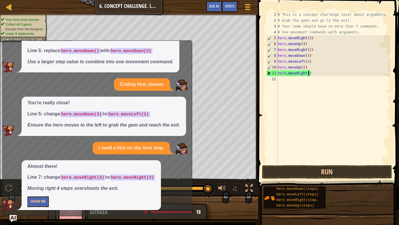
scroll to position [3, 5]
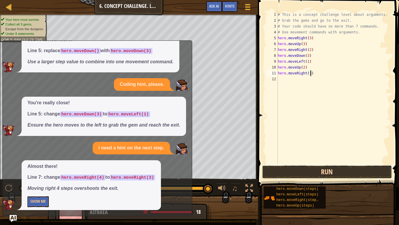
click at [316, 170] on button "Run" at bounding box center [327, 171] width 130 height 13
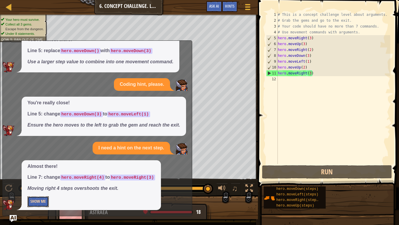
click at [31, 175] on button "Show Me" at bounding box center [37, 201] width 21 height 11
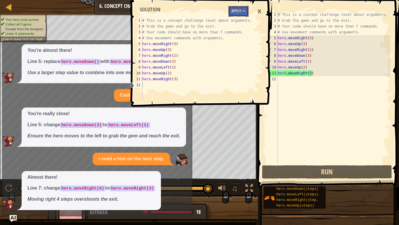
click at [238, 12] on button "Apply =>" at bounding box center [239, 11] width 20 height 11
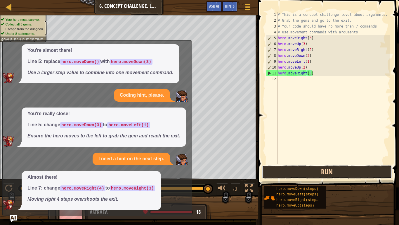
click at [317, 174] on button "Run" at bounding box center [327, 171] width 130 height 13
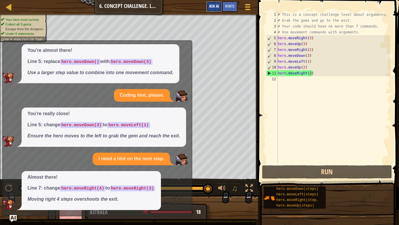
click at [218, 6] on span "Ask AI" at bounding box center [214, 6] width 10 height 6
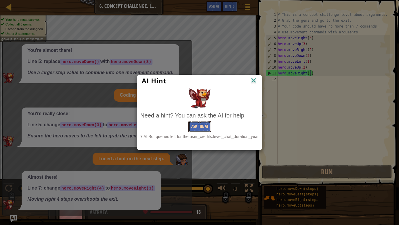
click at [194, 126] on button "Ask the AI" at bounding box center [200, 126] width 23 height 11
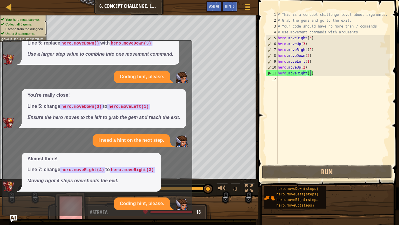
scroll to position [99, 0]
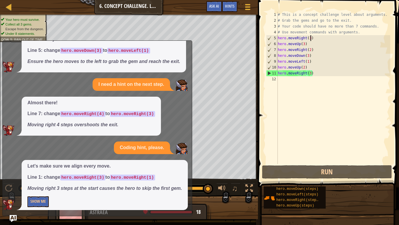
click at [310, 37] on div "# This is a concept challenge level about arguments. # Grab the gems and go to …" at bounding box center [334, 94] width 114 height 164
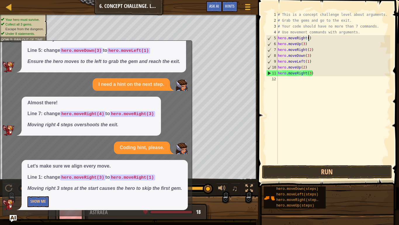
type textarea "hero.moveRight(1)"
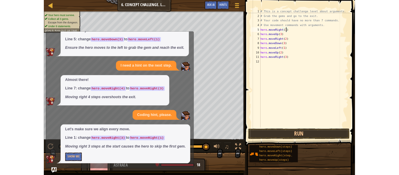
scroll to position [3, 0]
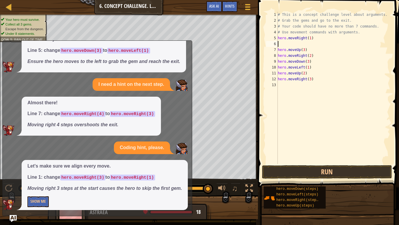
type textarea "hero.moveRight(1)"
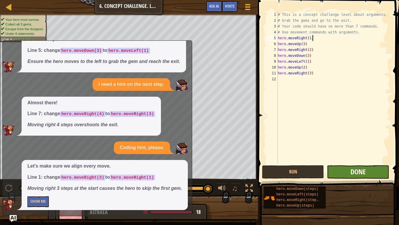
type textarea "hero.moveRight(1)"
click at [354, 171] on span "Done" at bounding box center [358, 171] width 15 height 9
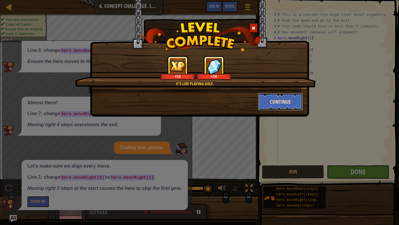
click at [273, 102] on button "Continue" at bounding box center [280, 102] width 45 height 18
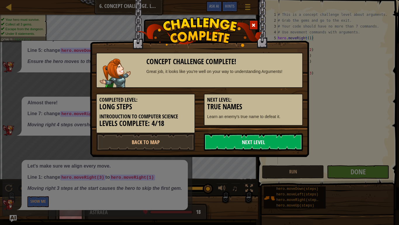
click at [242, 138] on link "Next Level" at bounding box center [253, 142] width 99 height 18
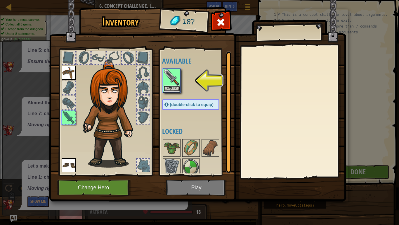
click at [174, 88] on button "Equip" at bounding box center [172, 88] width 16 height 6
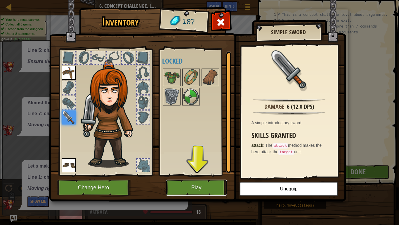
click at [197, 175] on button "Play" at bounding box center [196, 187] width 61 height 16
